Goal: Information Seeking & Learning: Learn about a topic

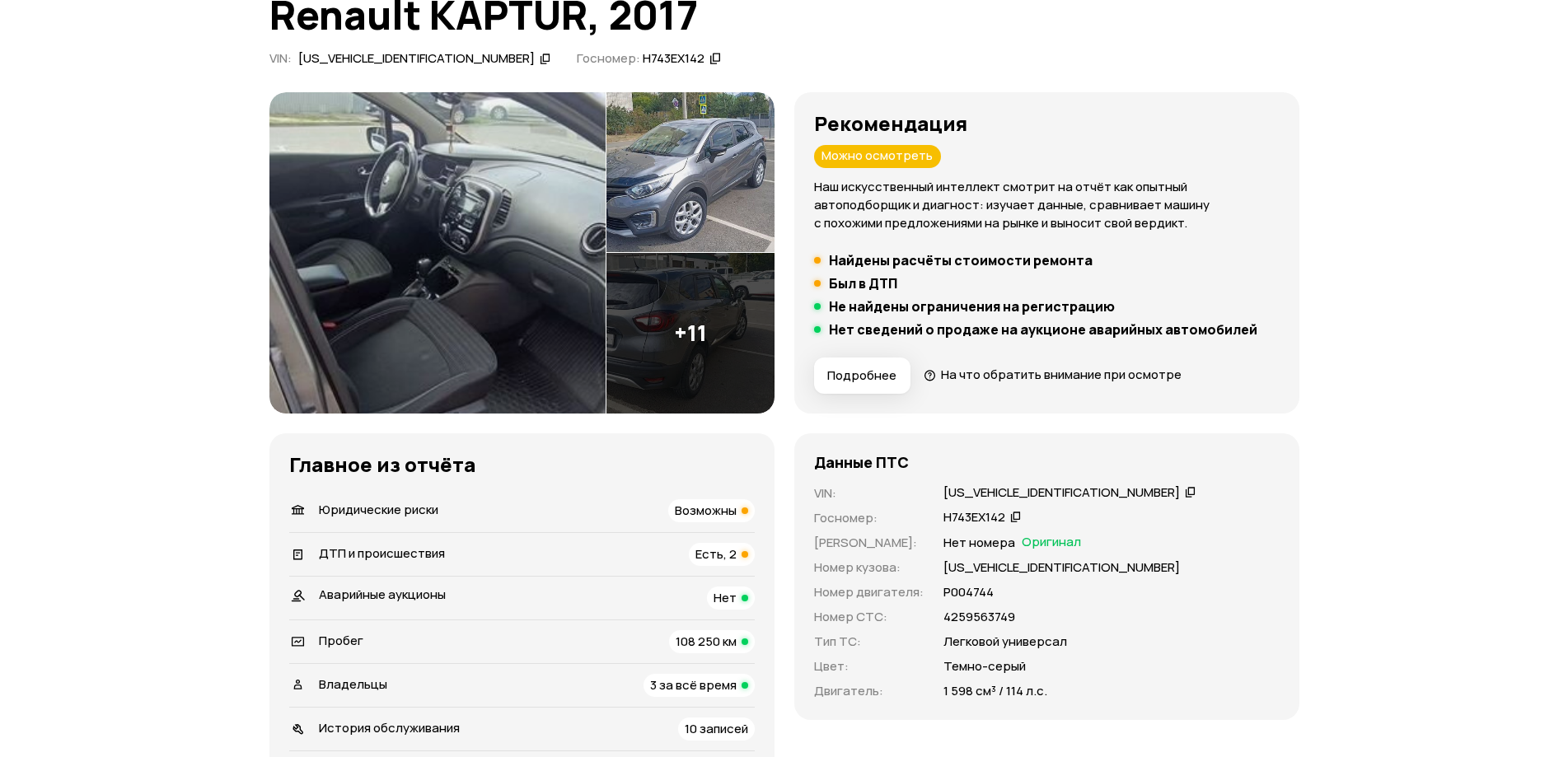
scroll to position [247, 0]
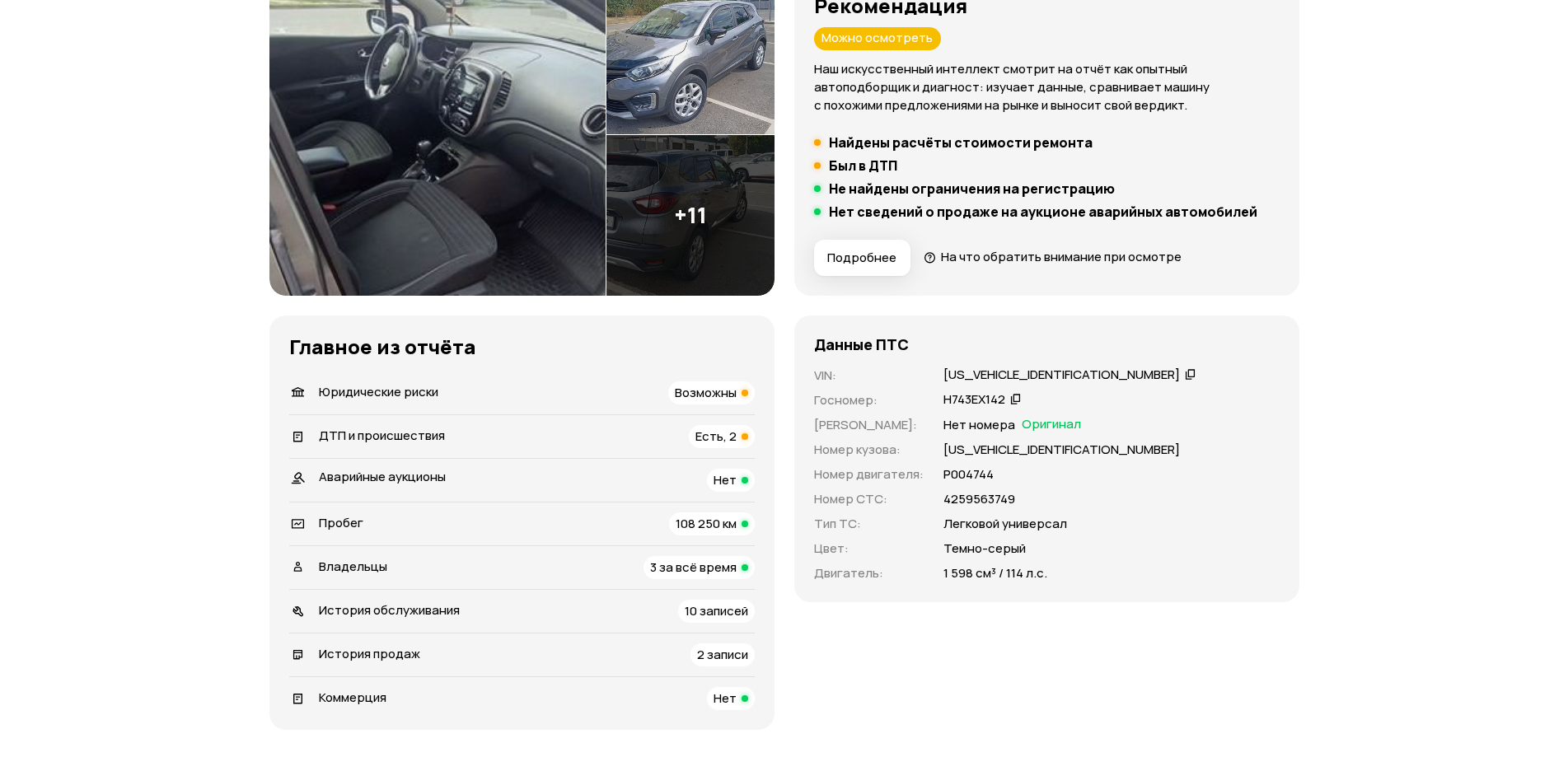
click at [697, 395] on span "Возможны" at bounding box center [706, 393] width 62 height 18
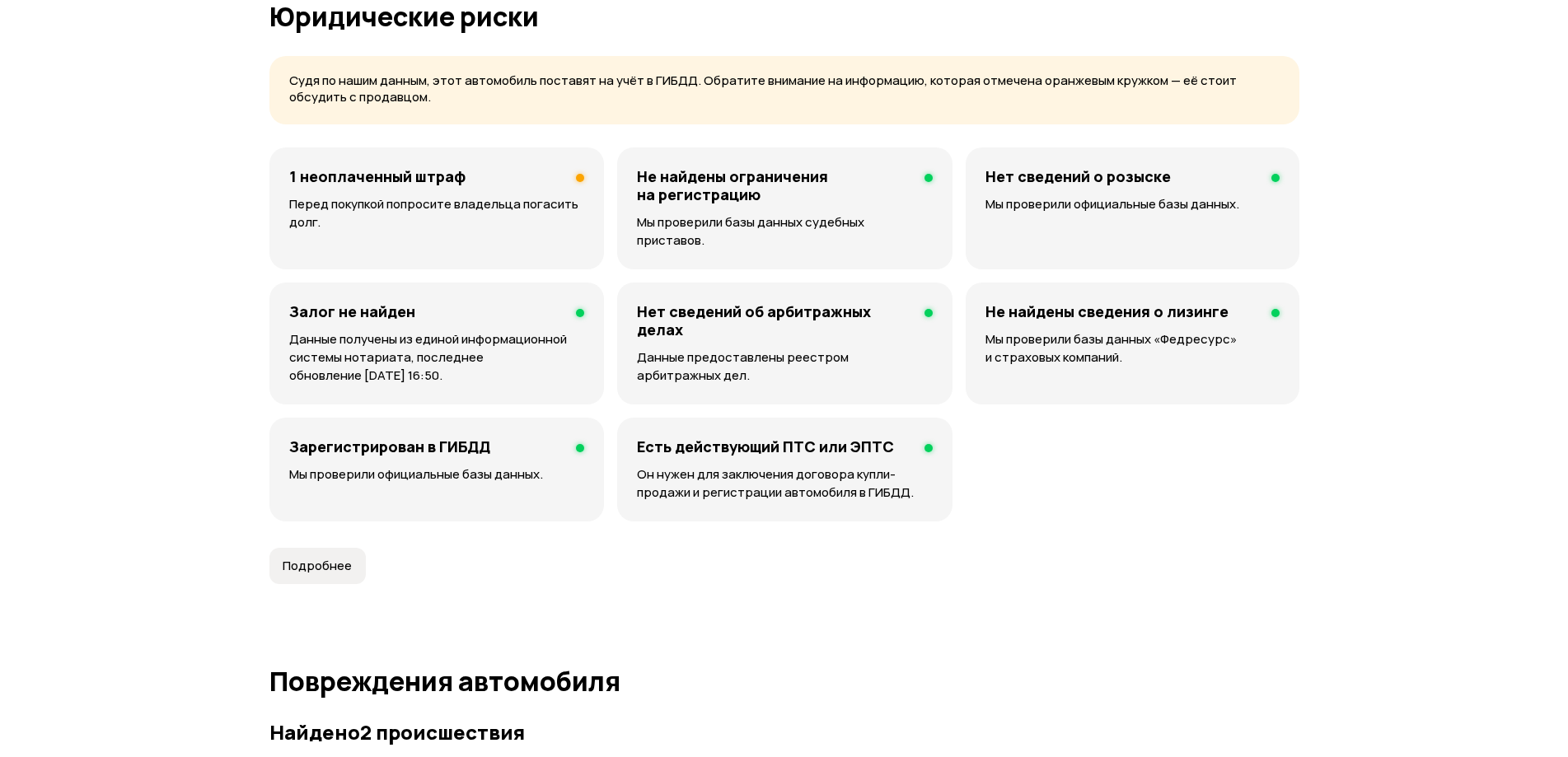
scroll to position [1059, 0]
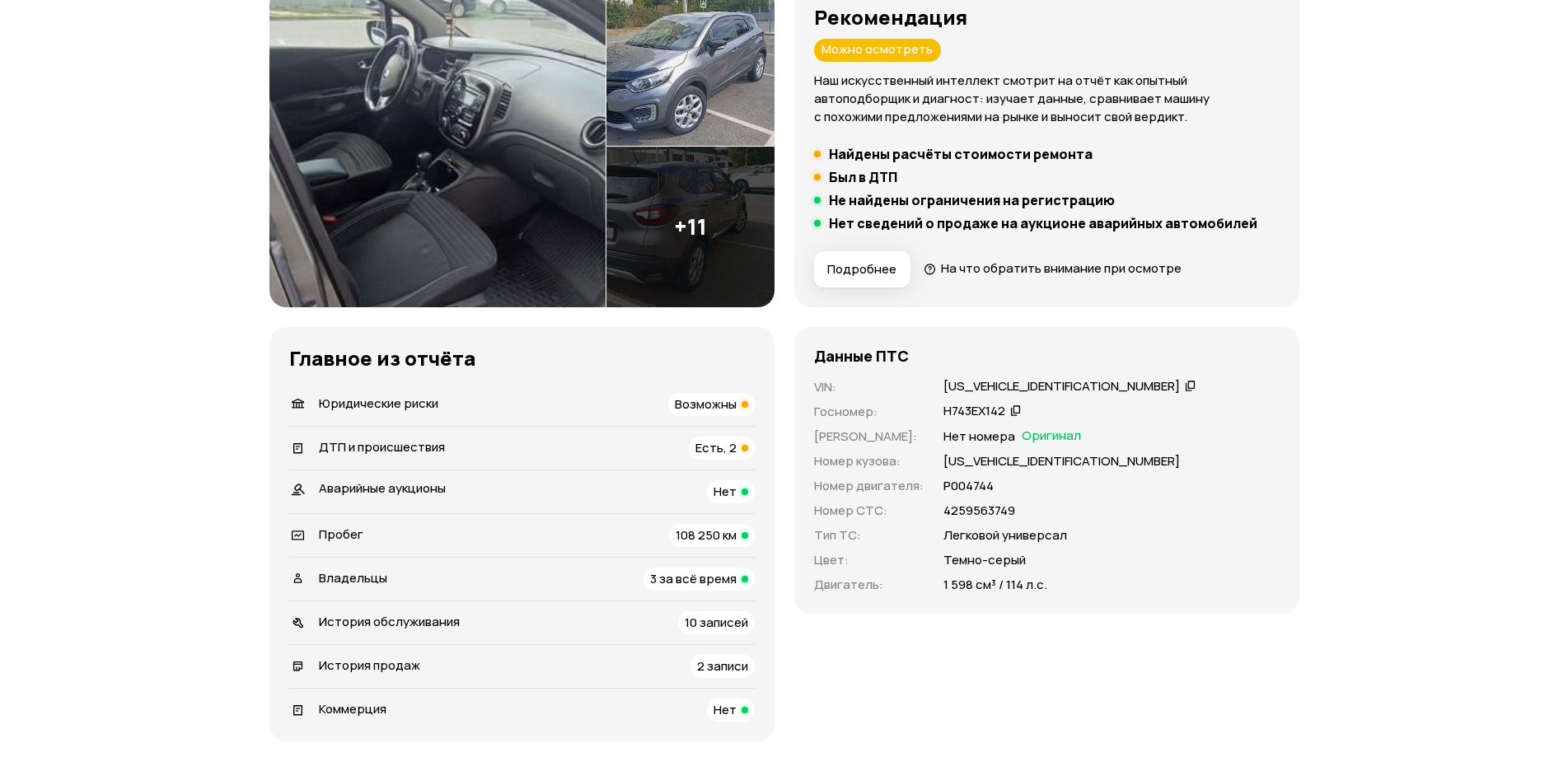
click at [725, 447] on span "Есть, 2" at bounding box center [716, 448] width 41 height 18
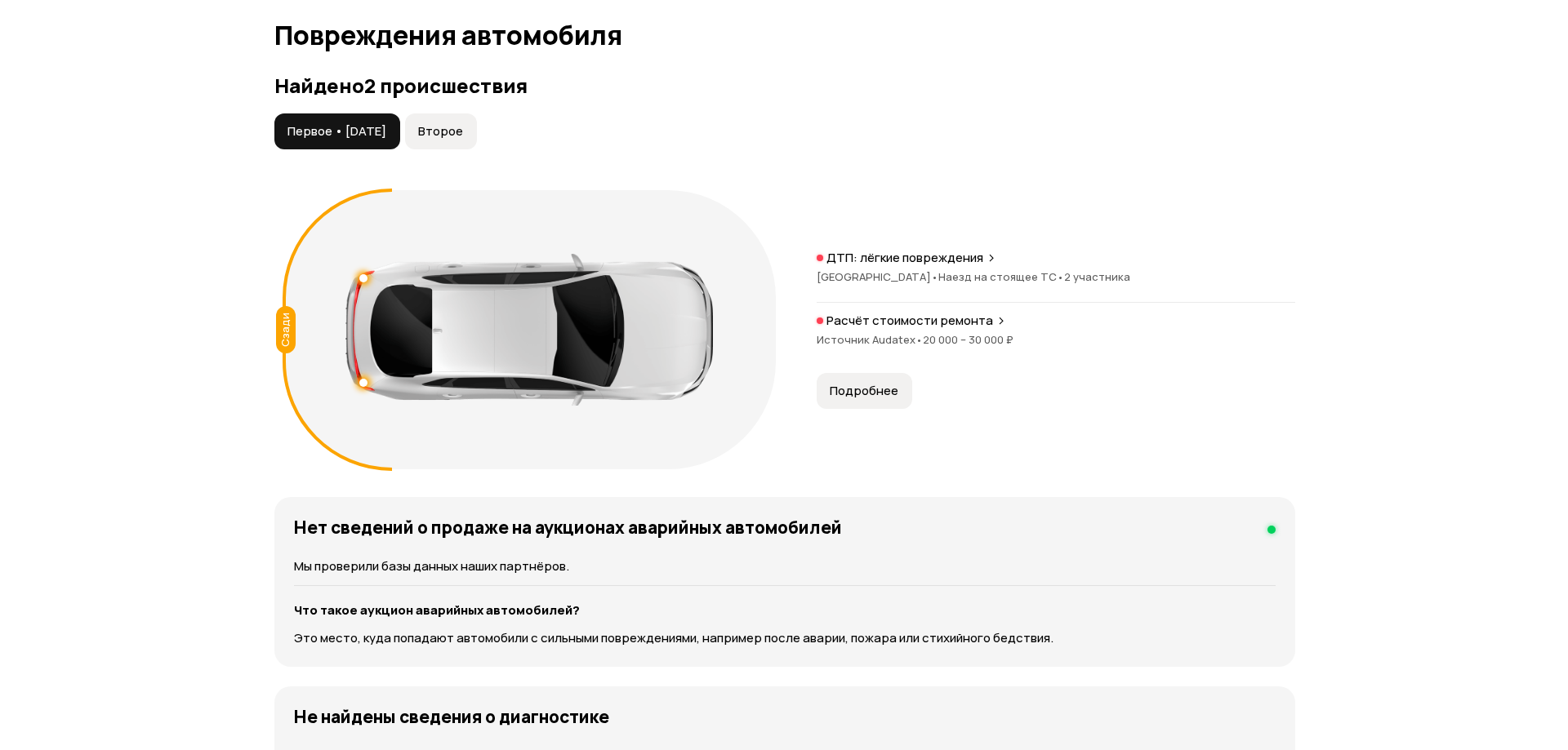
scroll to position [1690, 0]
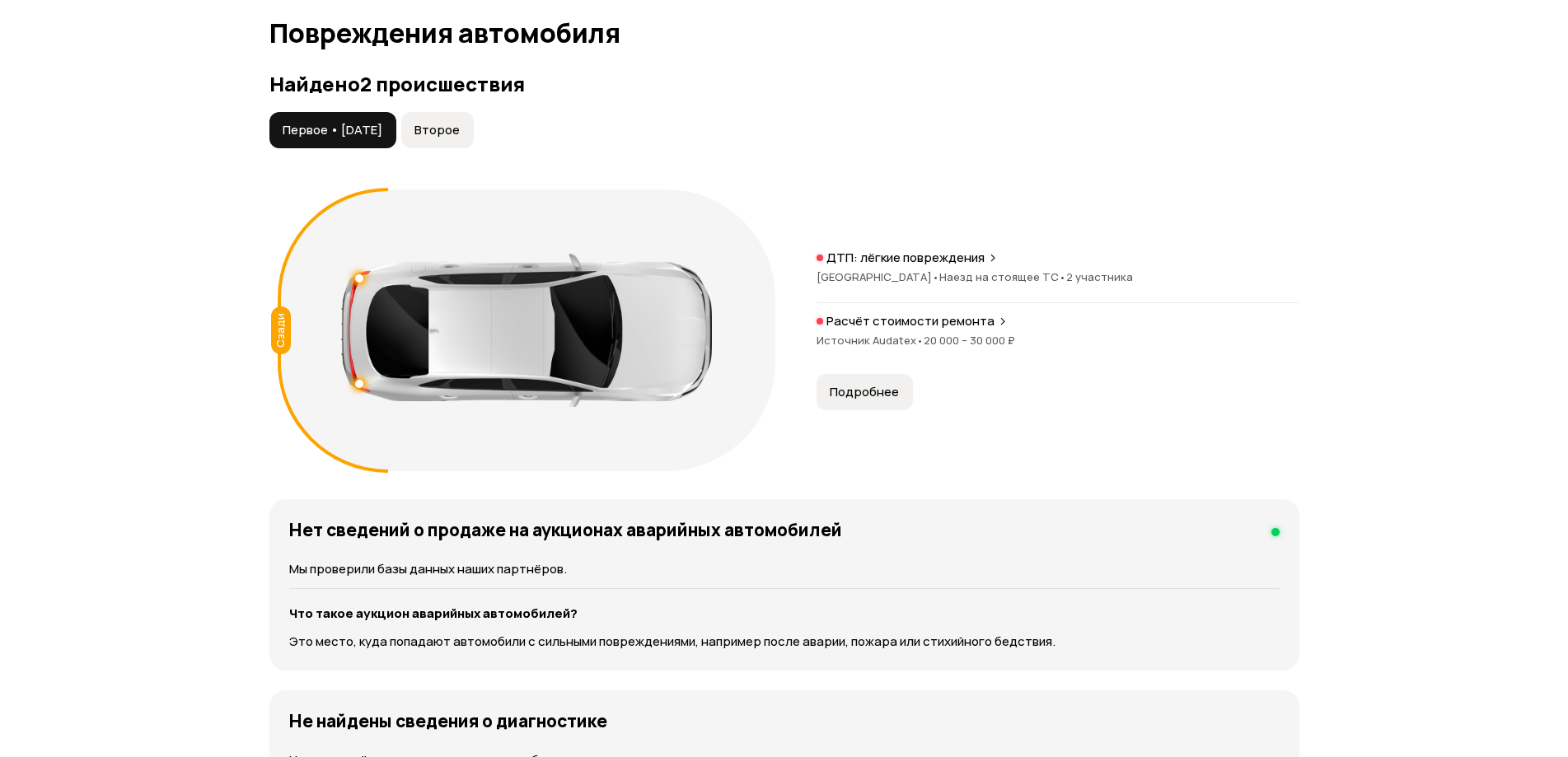
click at [474, 120] on button "Второе" at bounding box center [437, 130] width 72 height 36
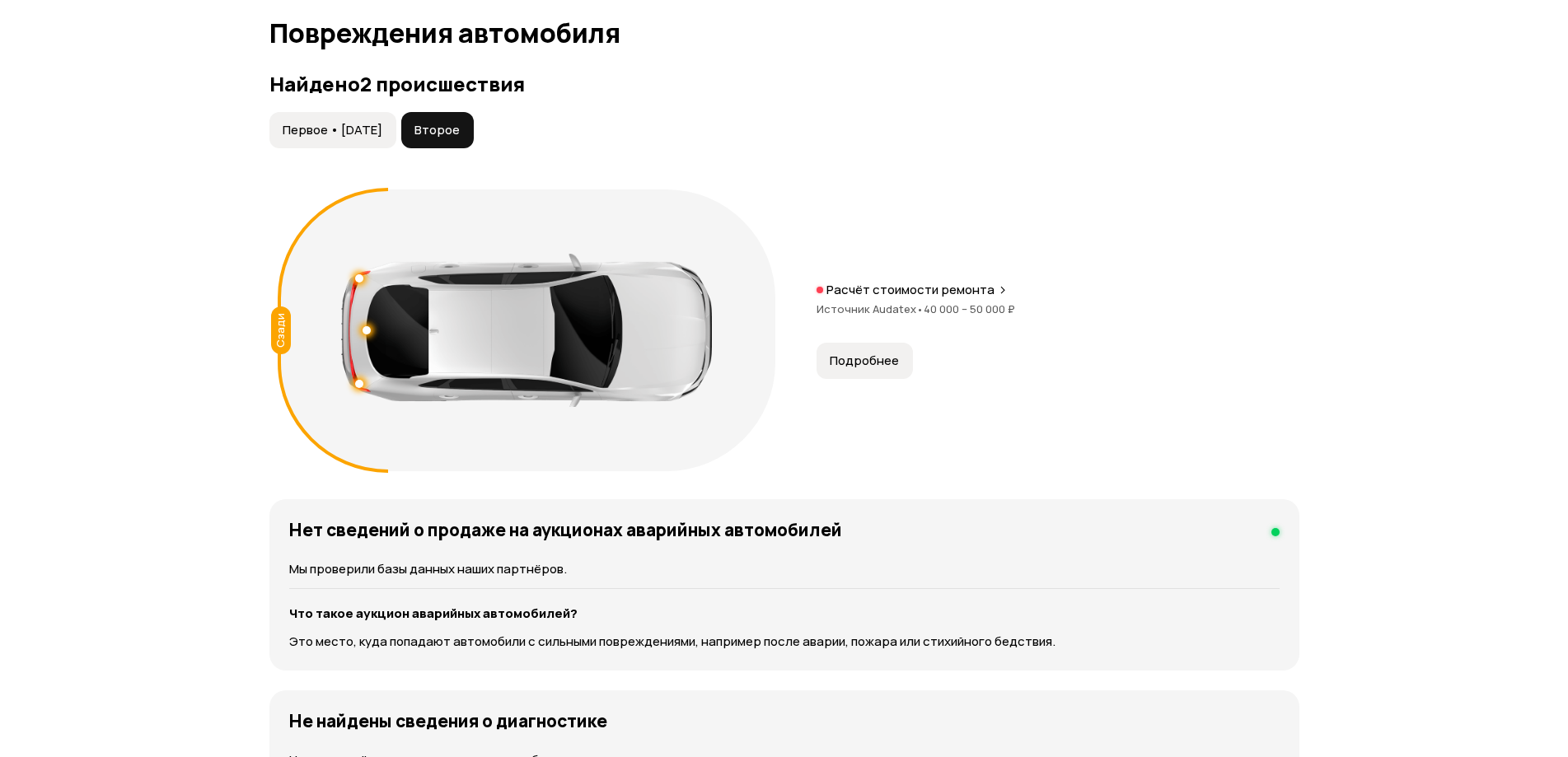
click at [323, 122] on span "Первое • [DATE]" at bounding box center [332, 130] width 100 height 17
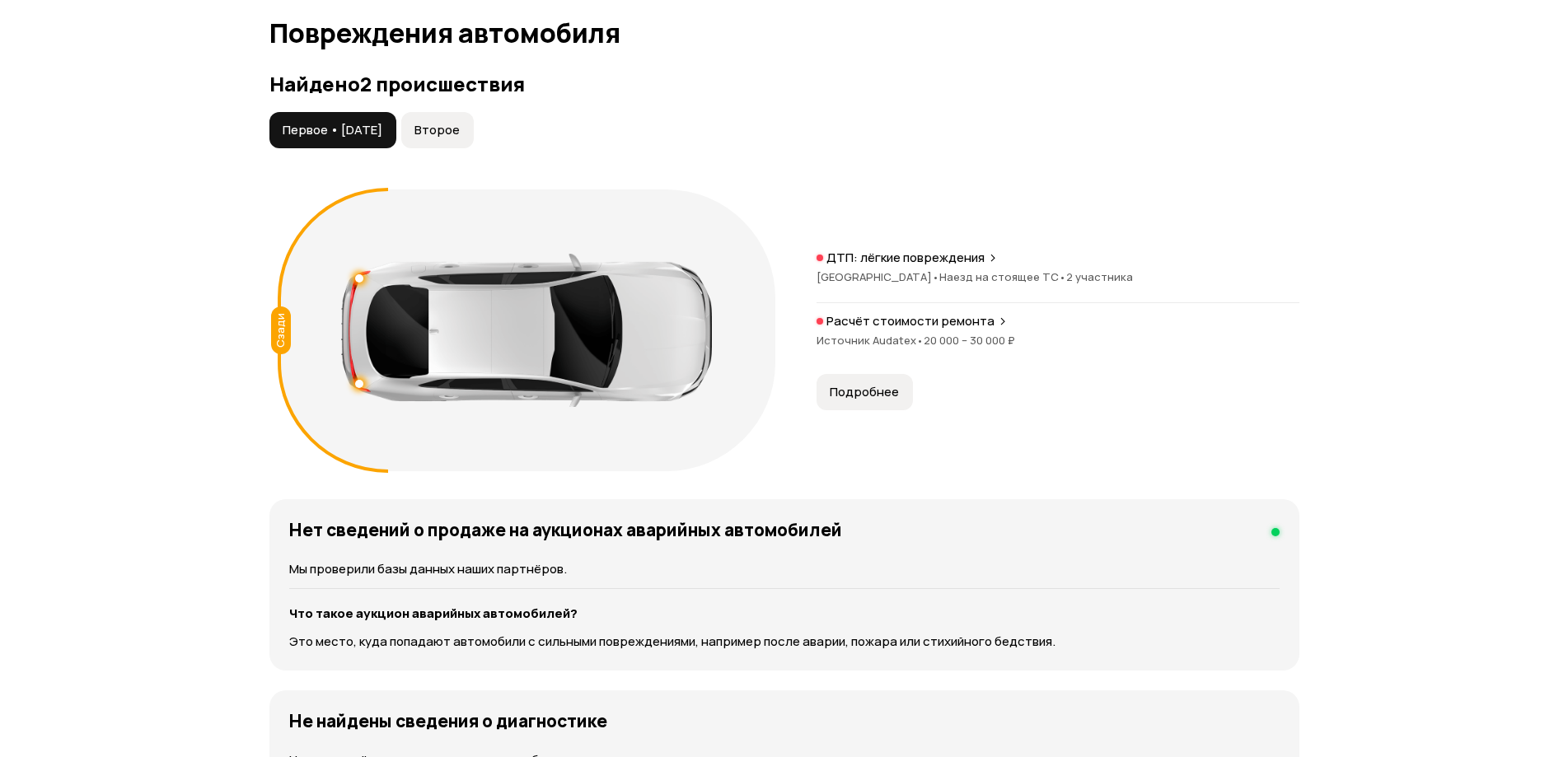
click at [861, 384] on span "Подробнее" at bounding box center [864, 392] width 70 height 17
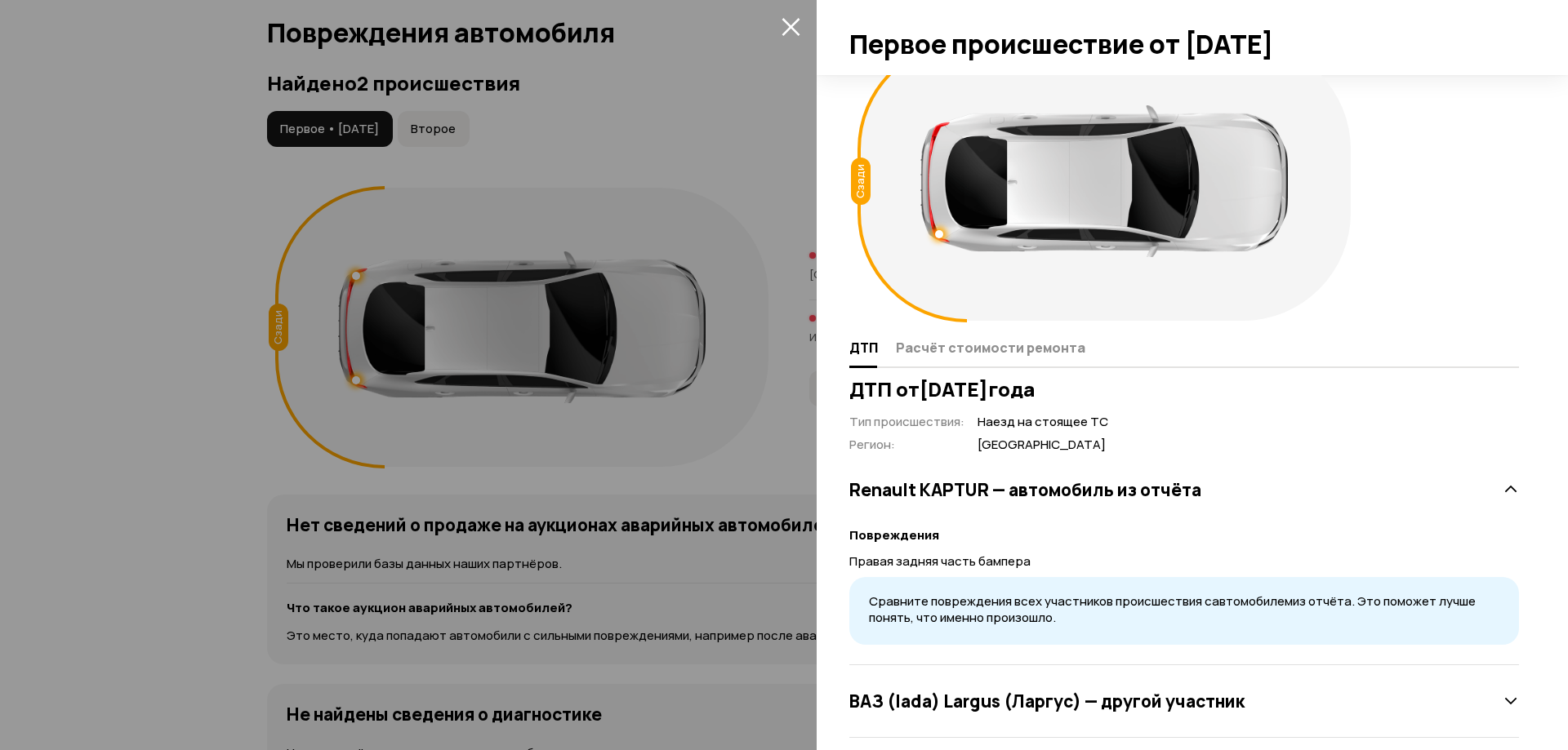
scroll to position [62, 0]
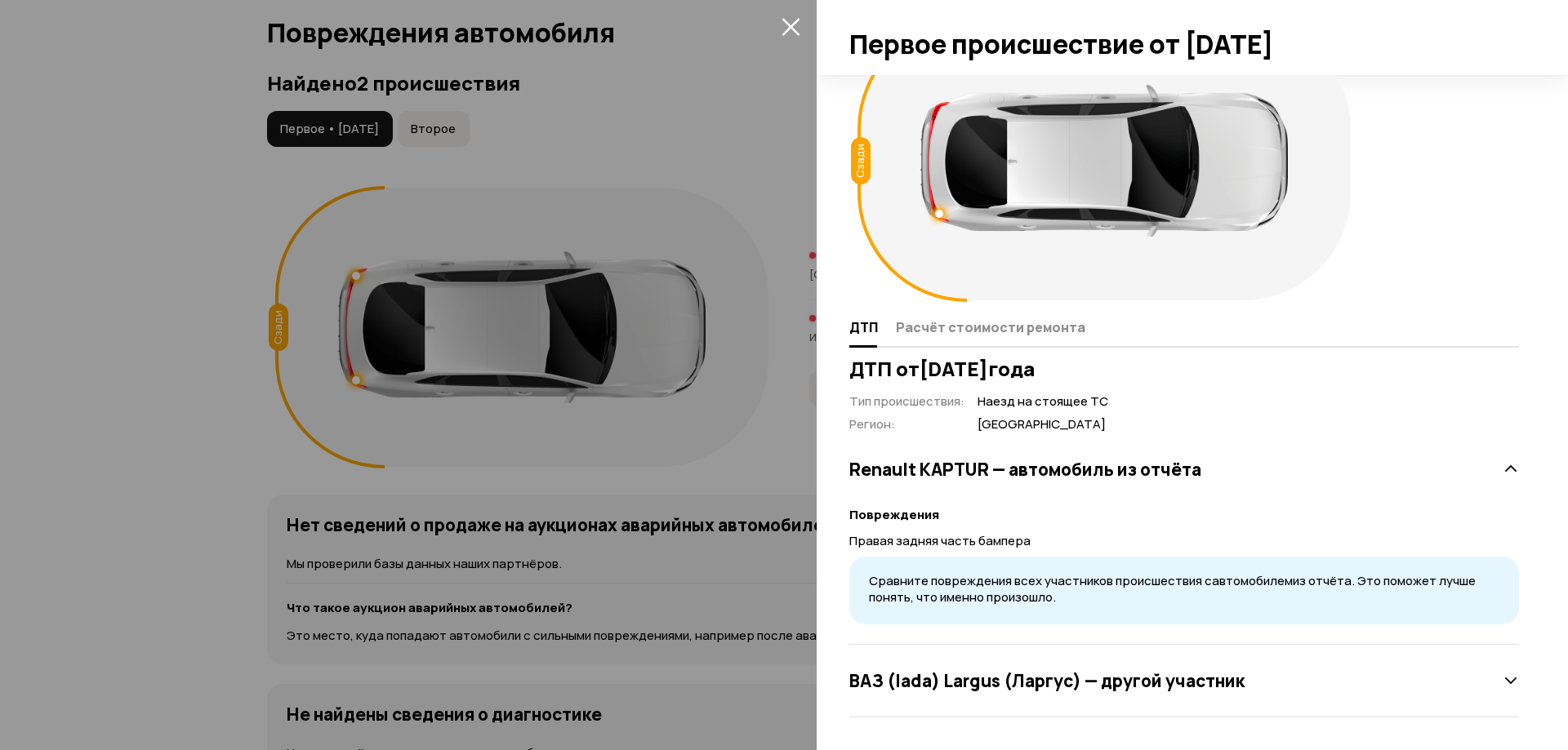
click at [447, 135] on div at bounding box center [784, 375] width 1568 height 750
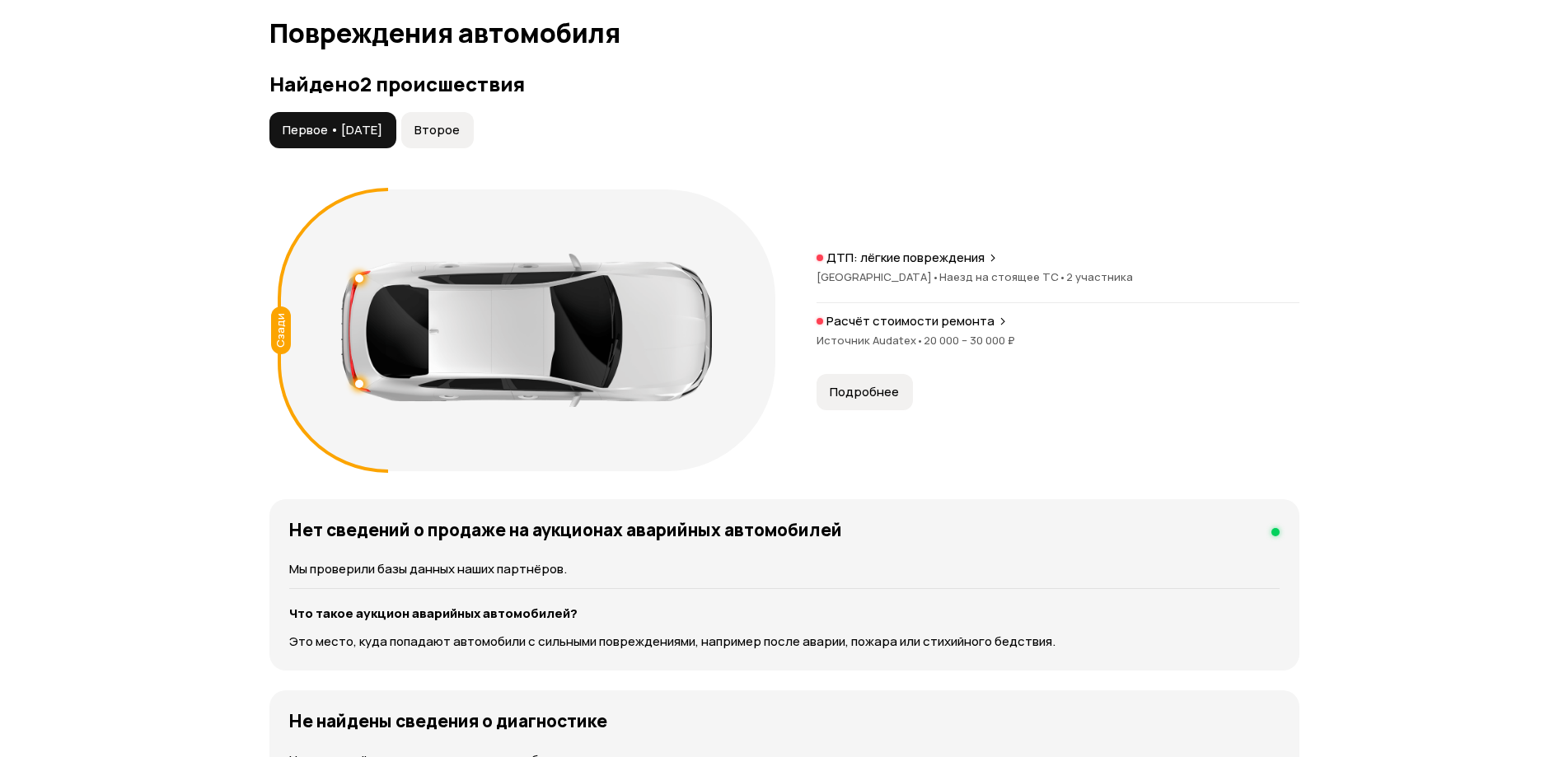
click at [460, 122] on span "Второе" at bounding box center [436, 130] width 45 height 17
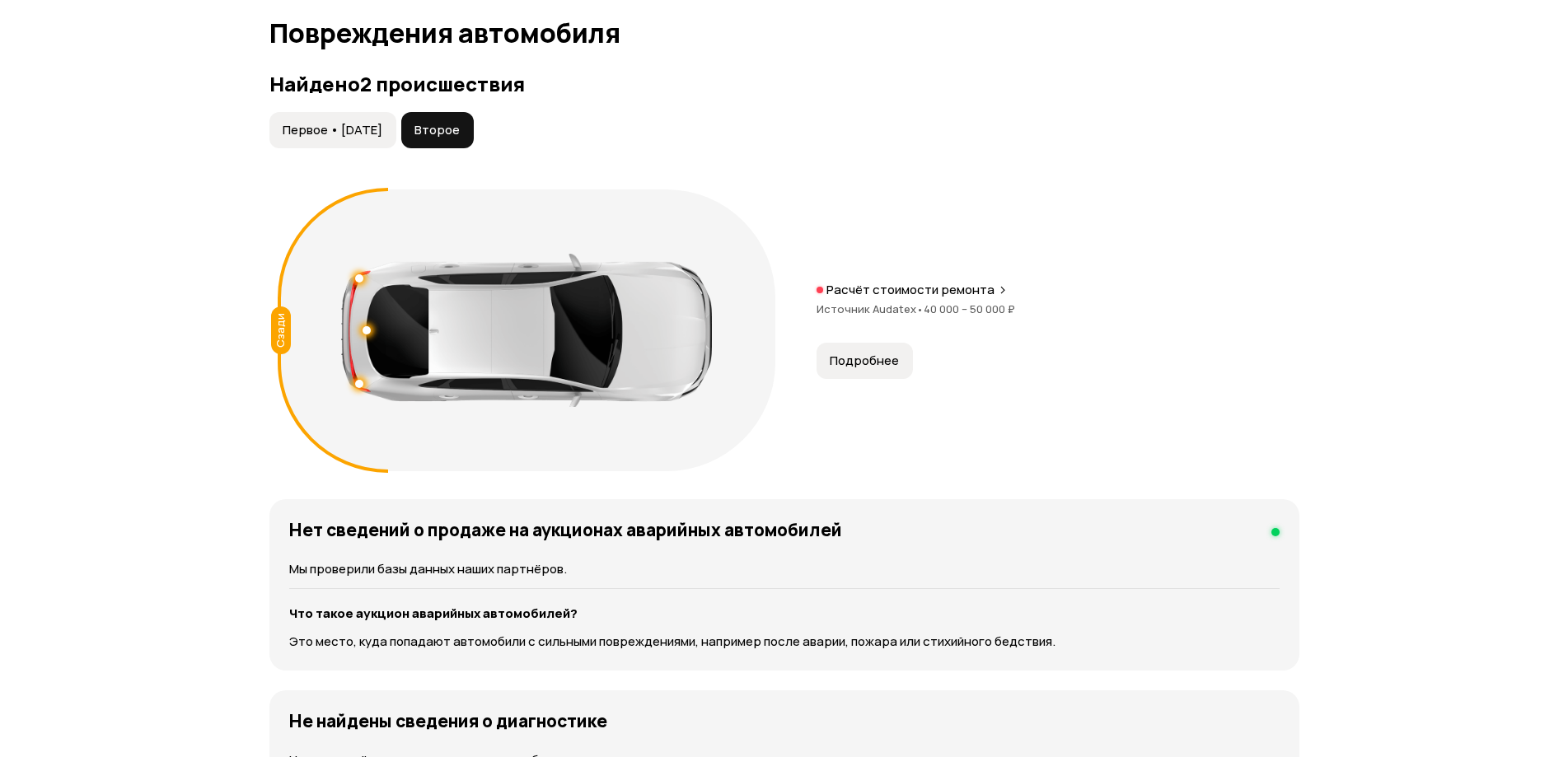
click at [849, 343] on button "Подробнее" at bounding box center [864, 360] width 96 height 36
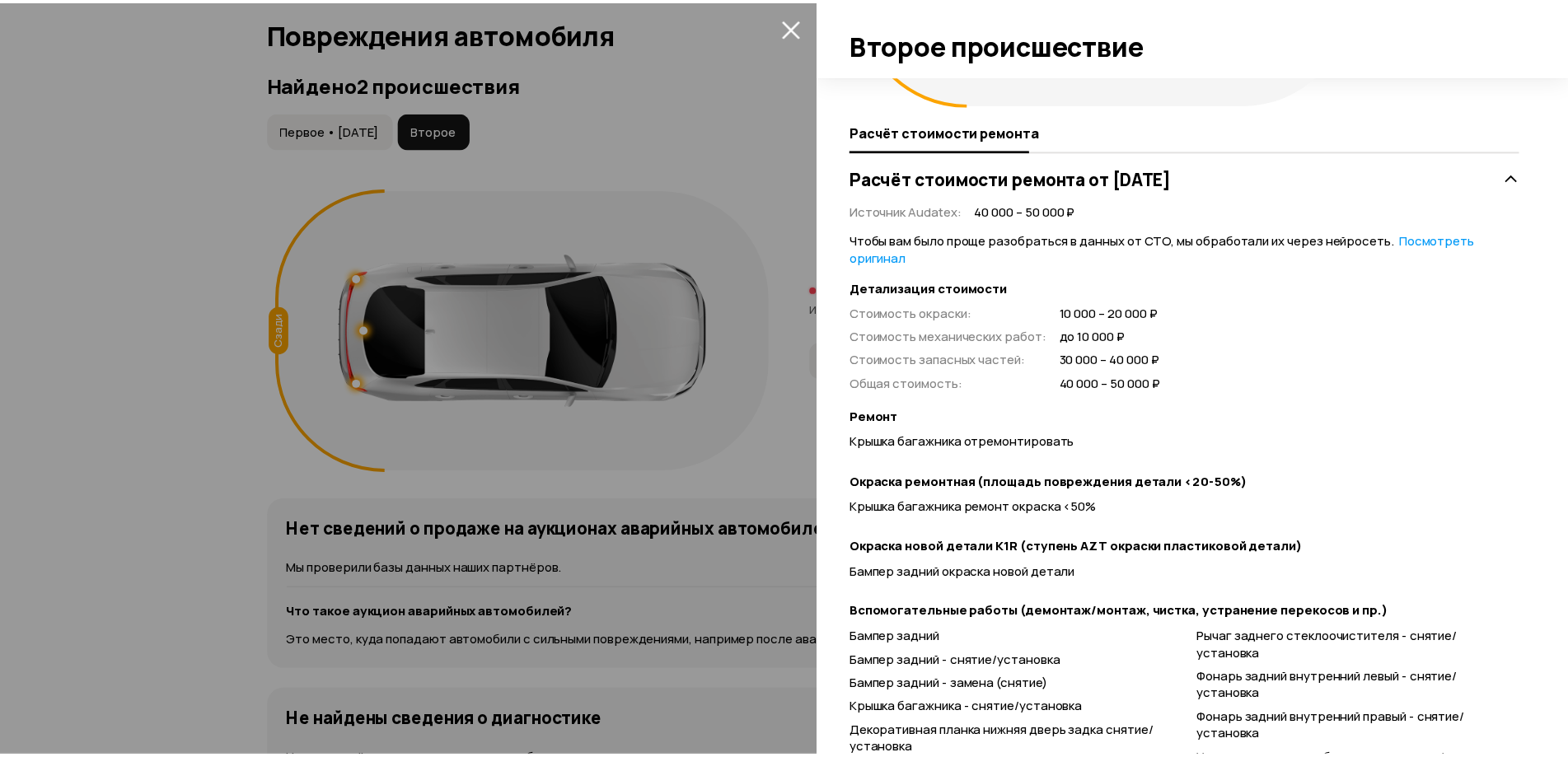
scroll to position [286, 0]
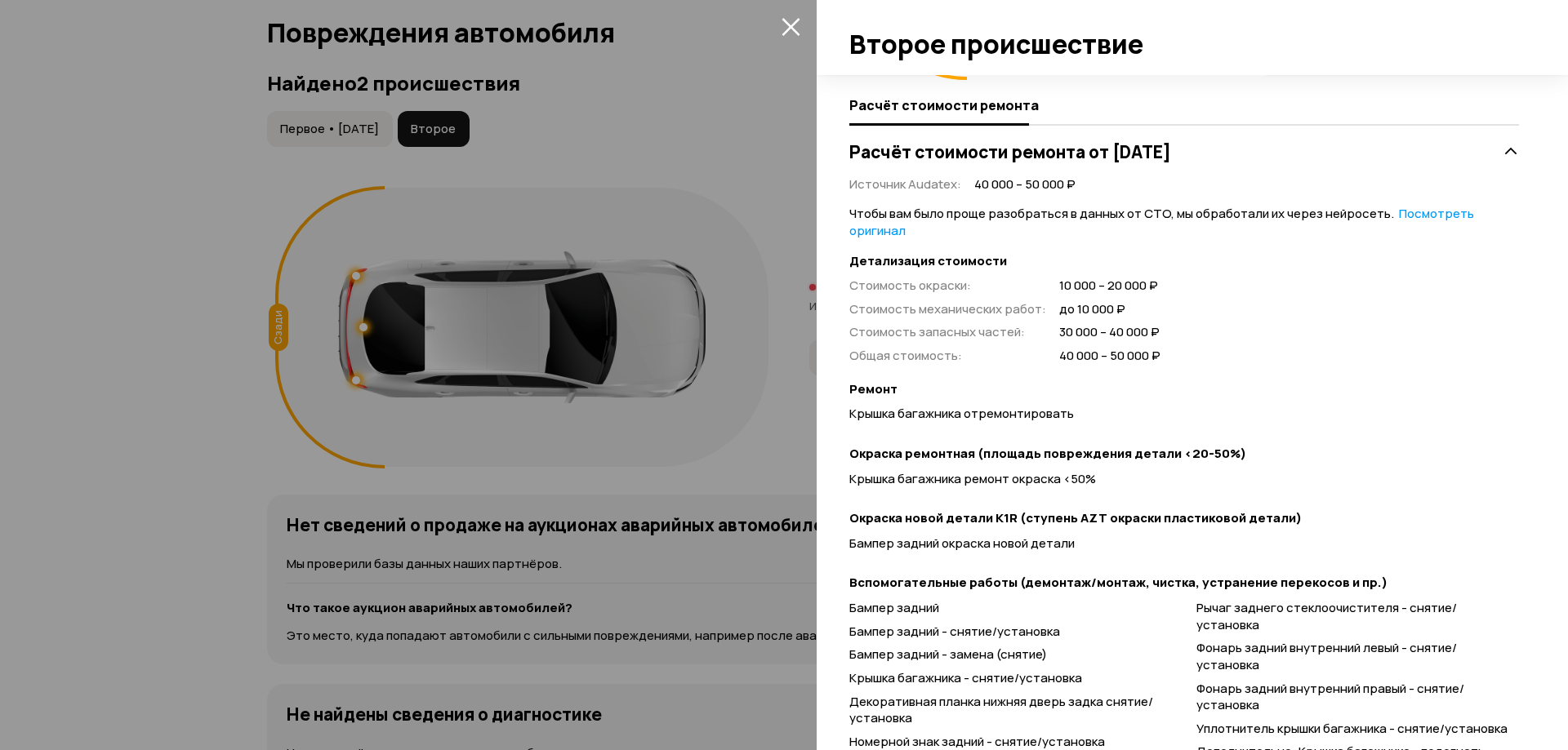
click at [668, 347] on div at bounding box center [784, 375] width 1568 height 750
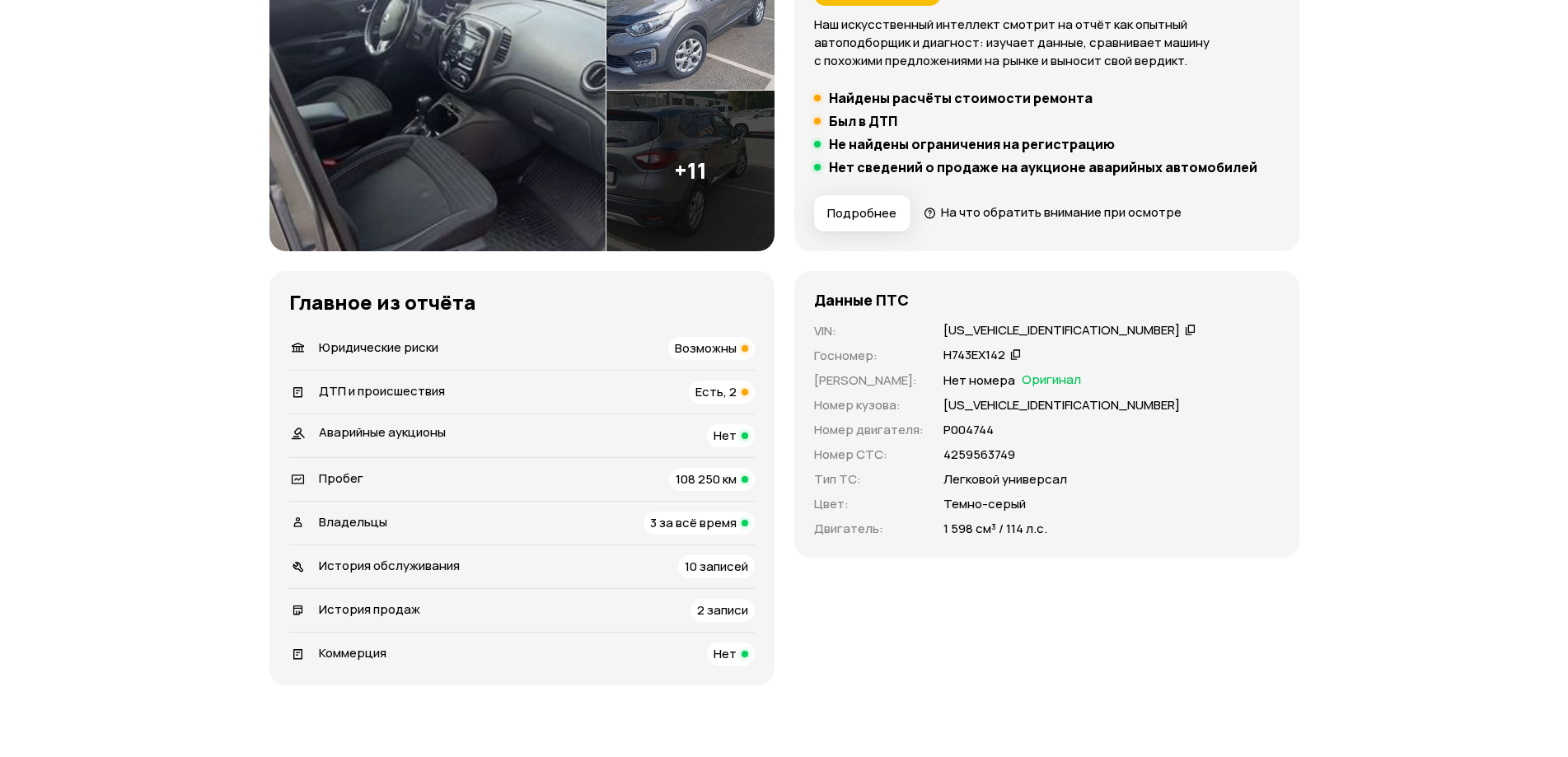
scroll to position [0, 0]
